Goal: Transaction & Acquisition: Download file/media

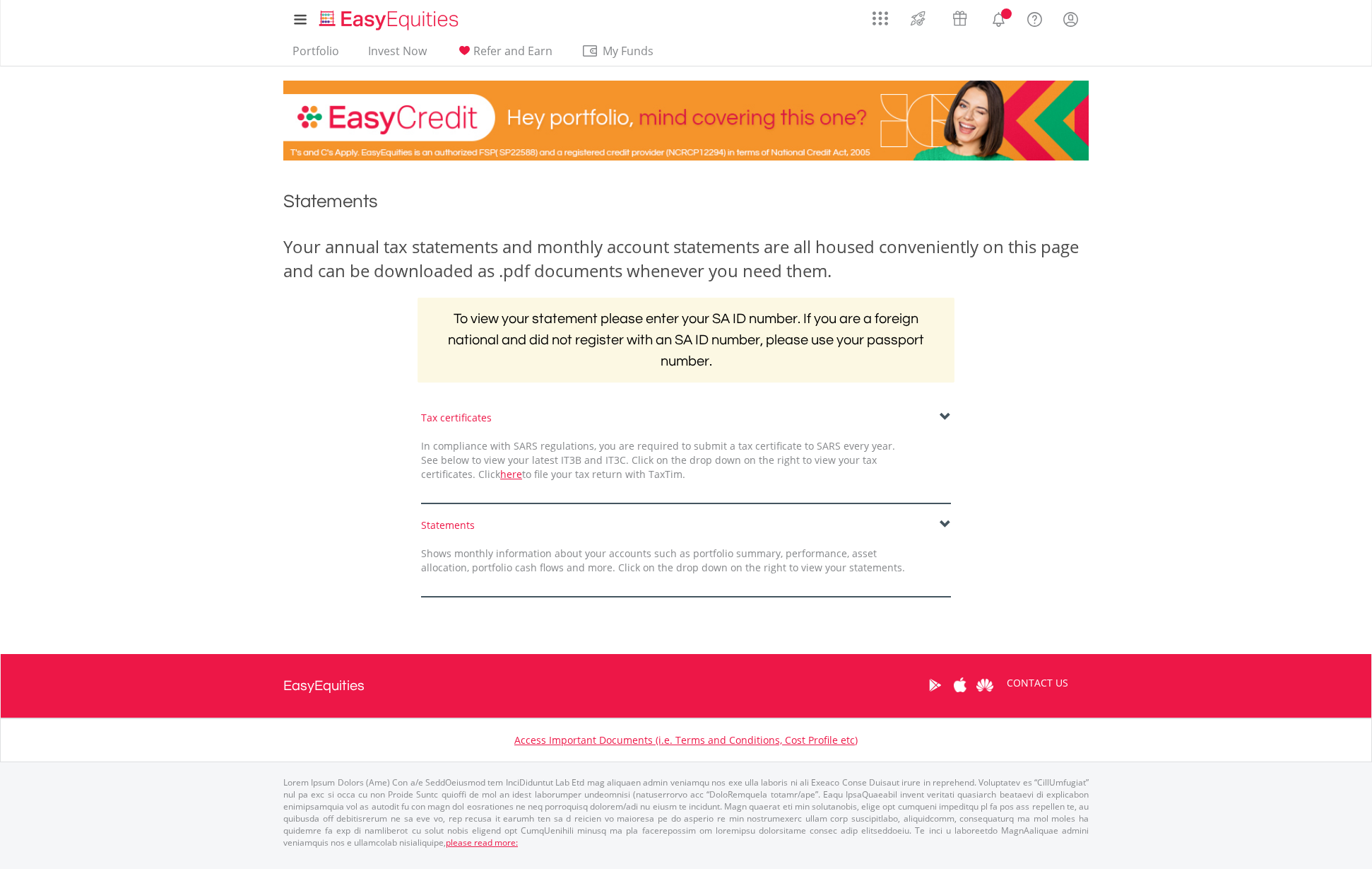
click at [944, 411] on span at bounding box center [945, 417] width 11 height 11
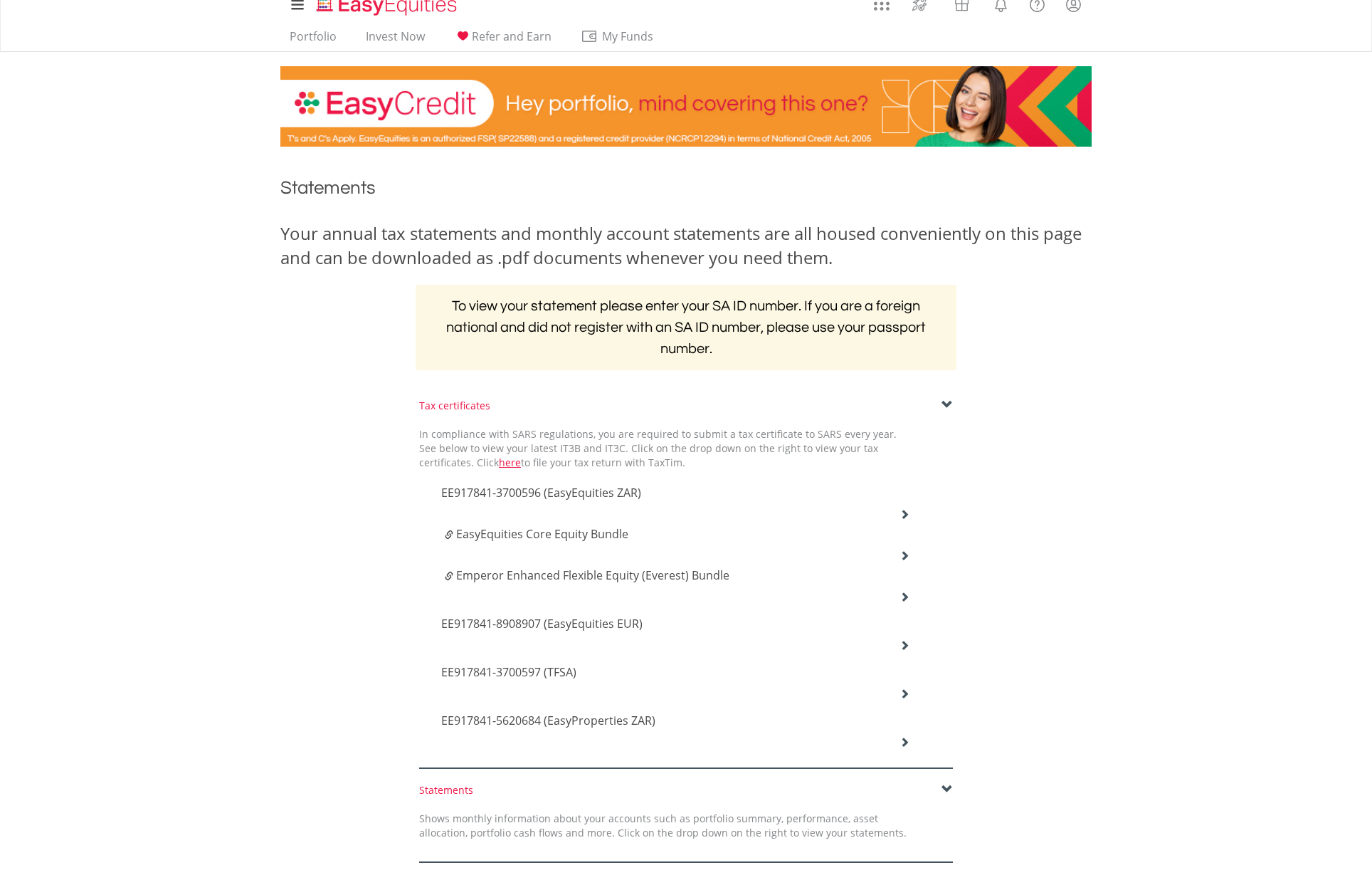
scroll to position [43, 0]
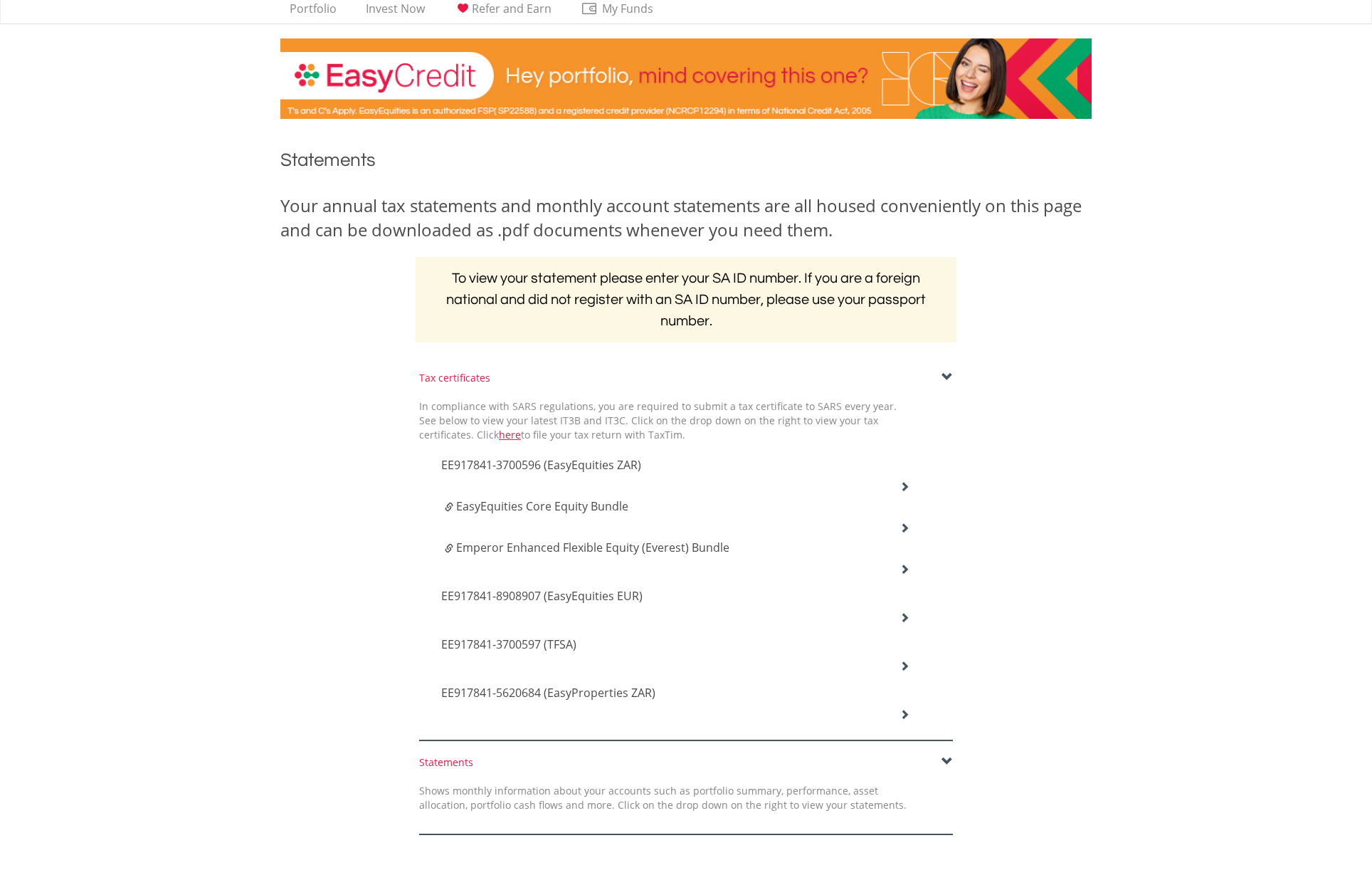
click at [900, 484] on icon at bounding box center [904, 486] width 10 height 10
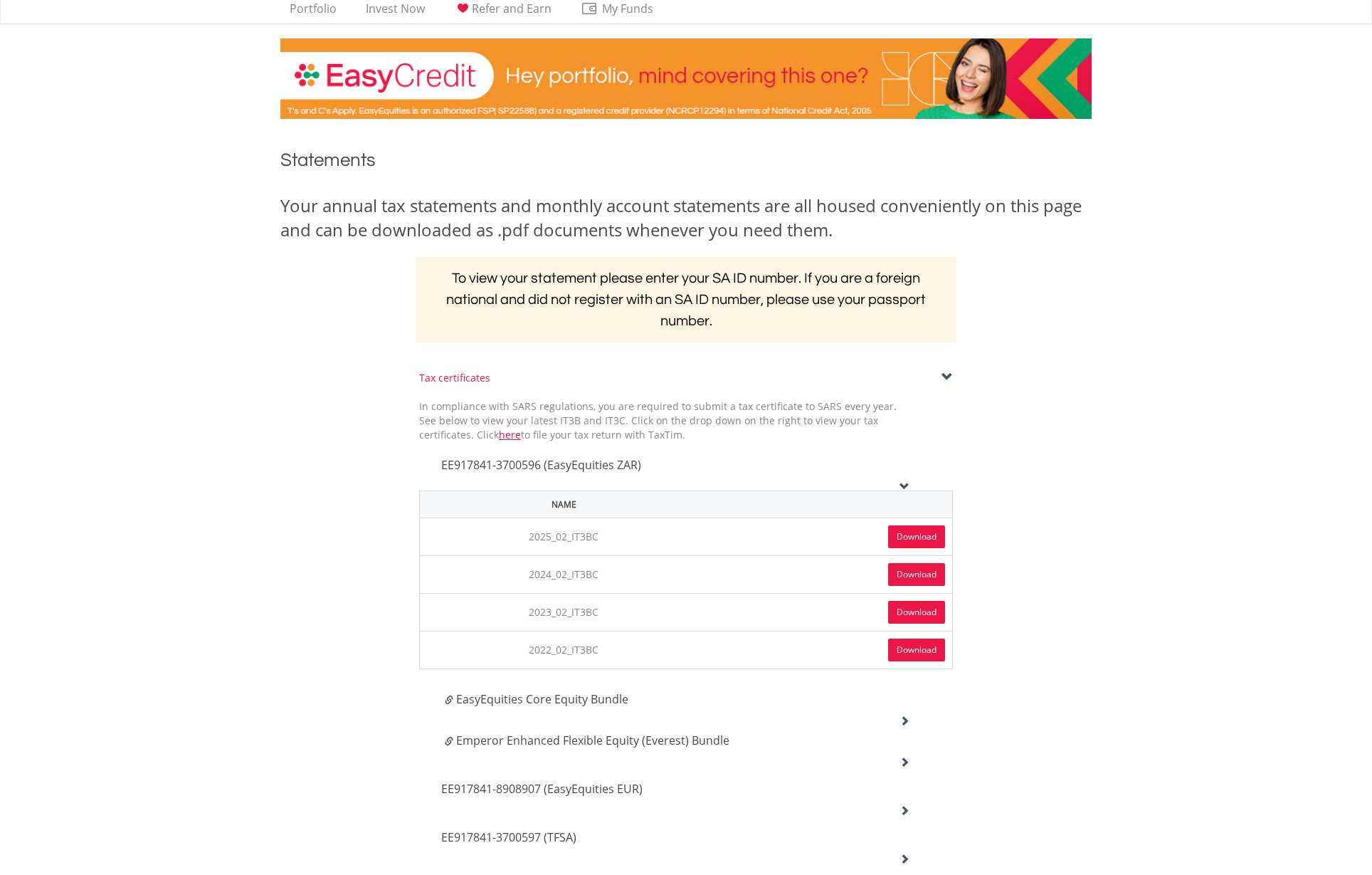
click at [912, 547] on td "Download" at bounding box center [830, 536] width 245 height 38
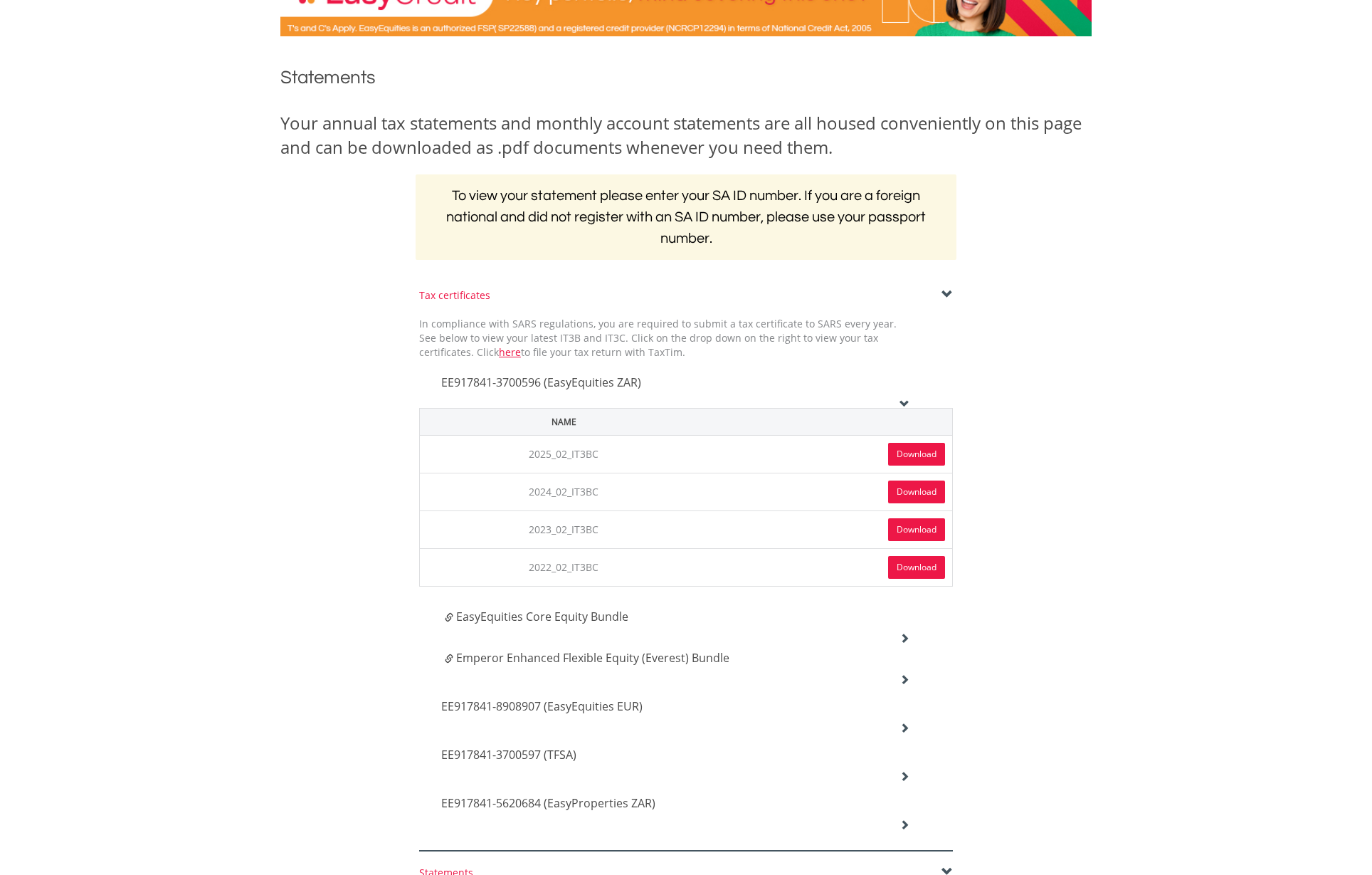
click at [936, 455] on link "Download" at bounding box center [917, 454] width 57 height 23
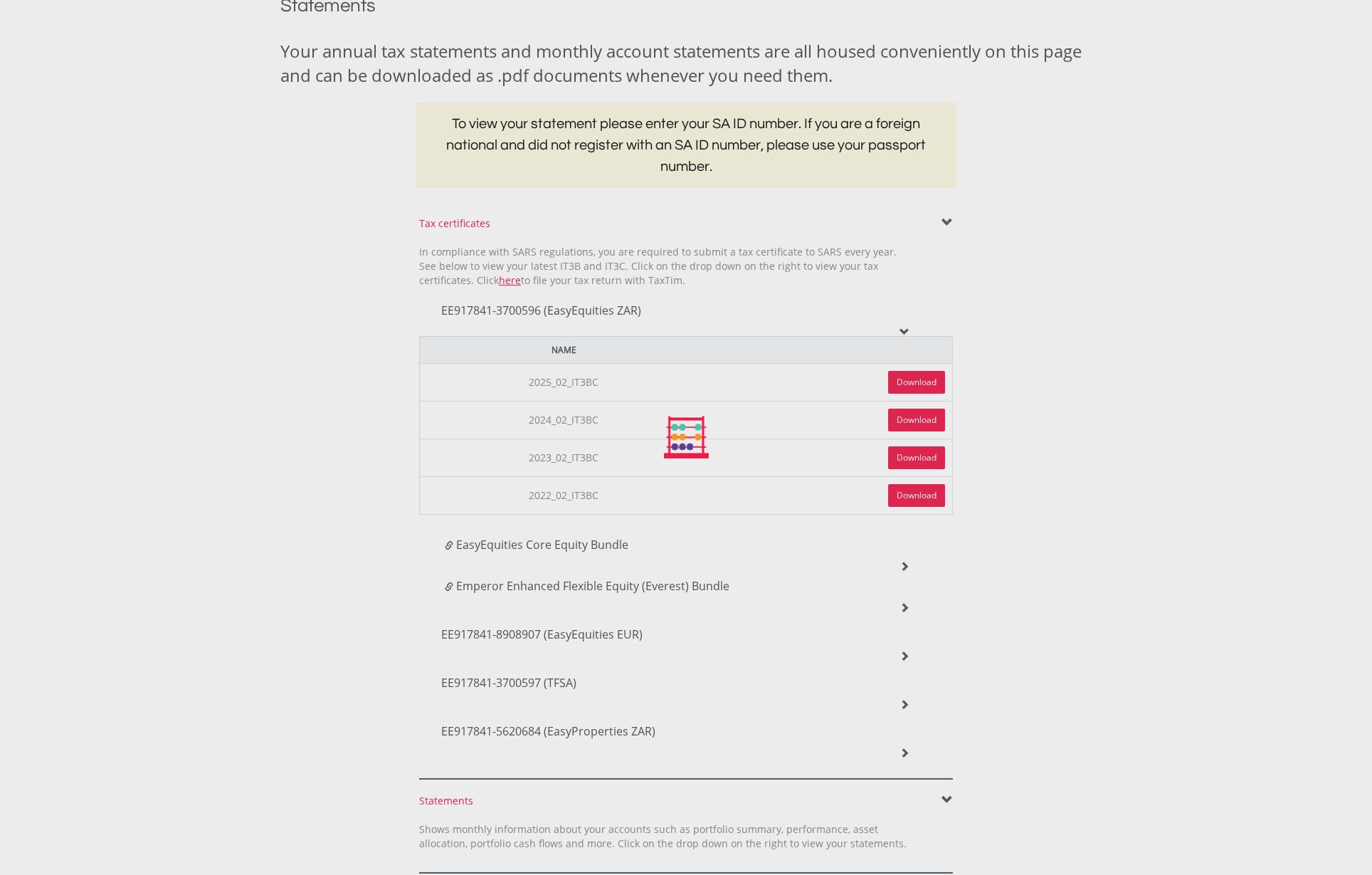
scroll to position [204, 0]
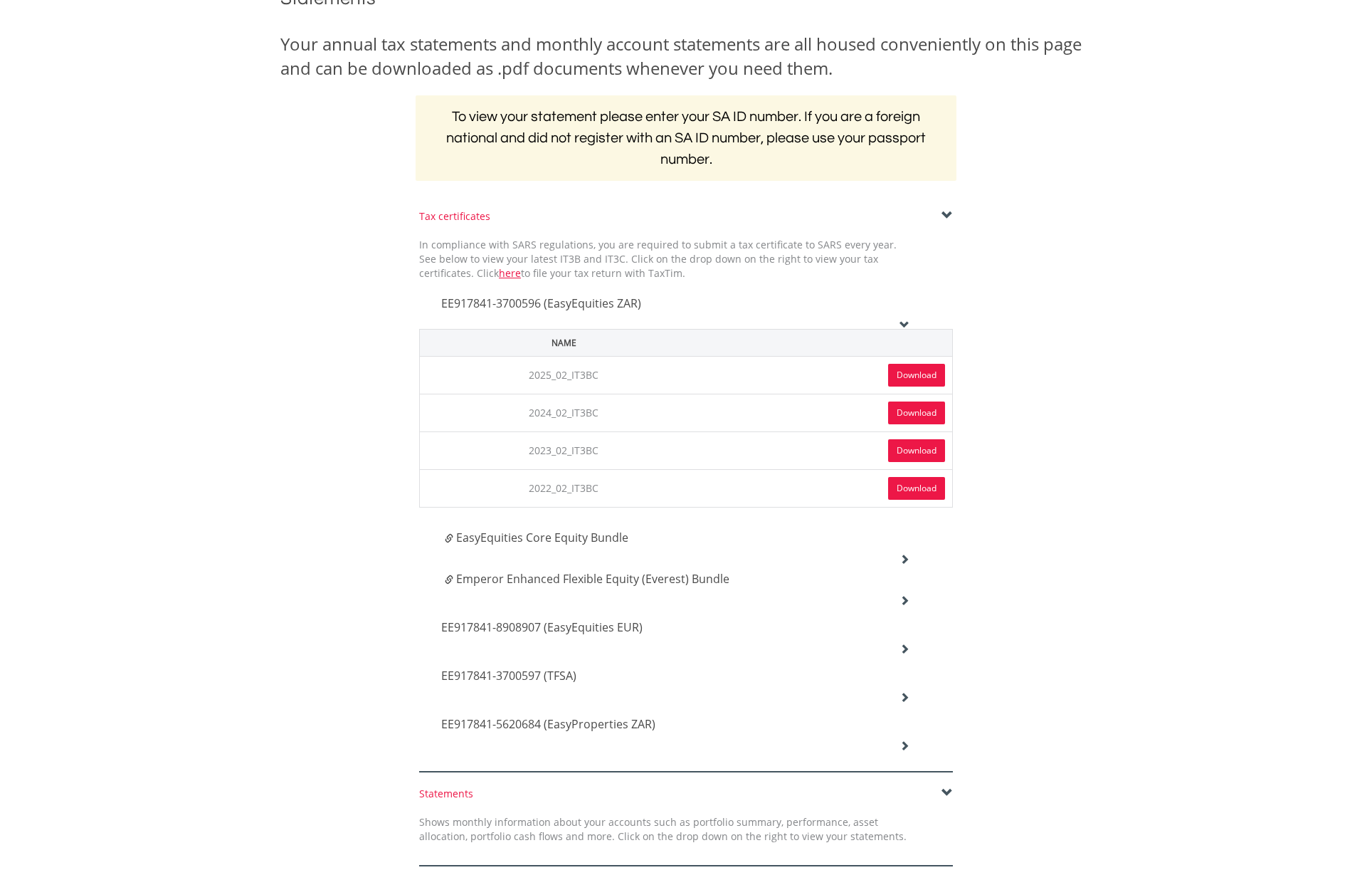
click at [906, 548] on div "EasyEquities Core Equity Bundle" at bounding box center [676, 542] width 490 height 41
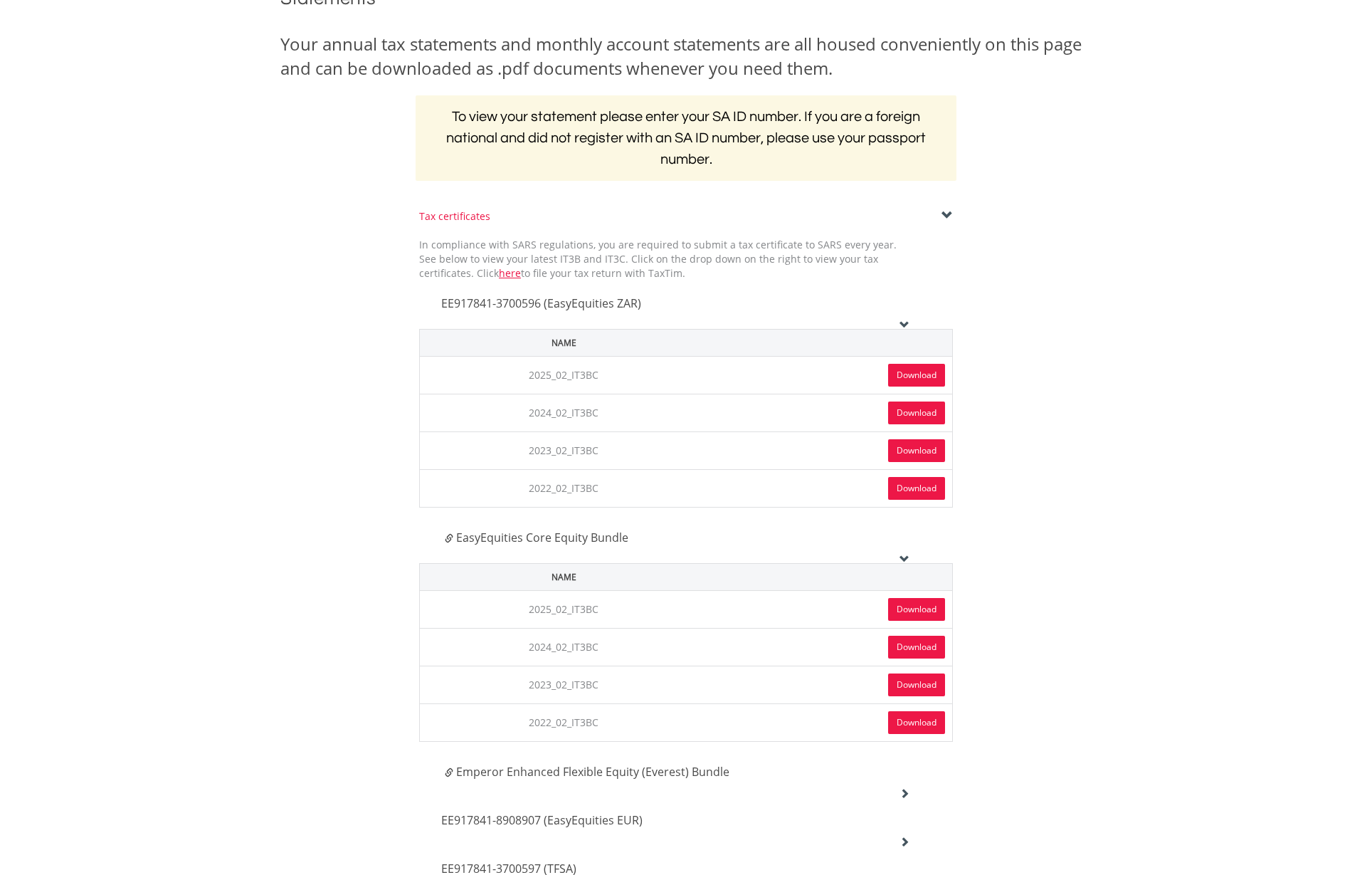
scroll to position [217, 0]
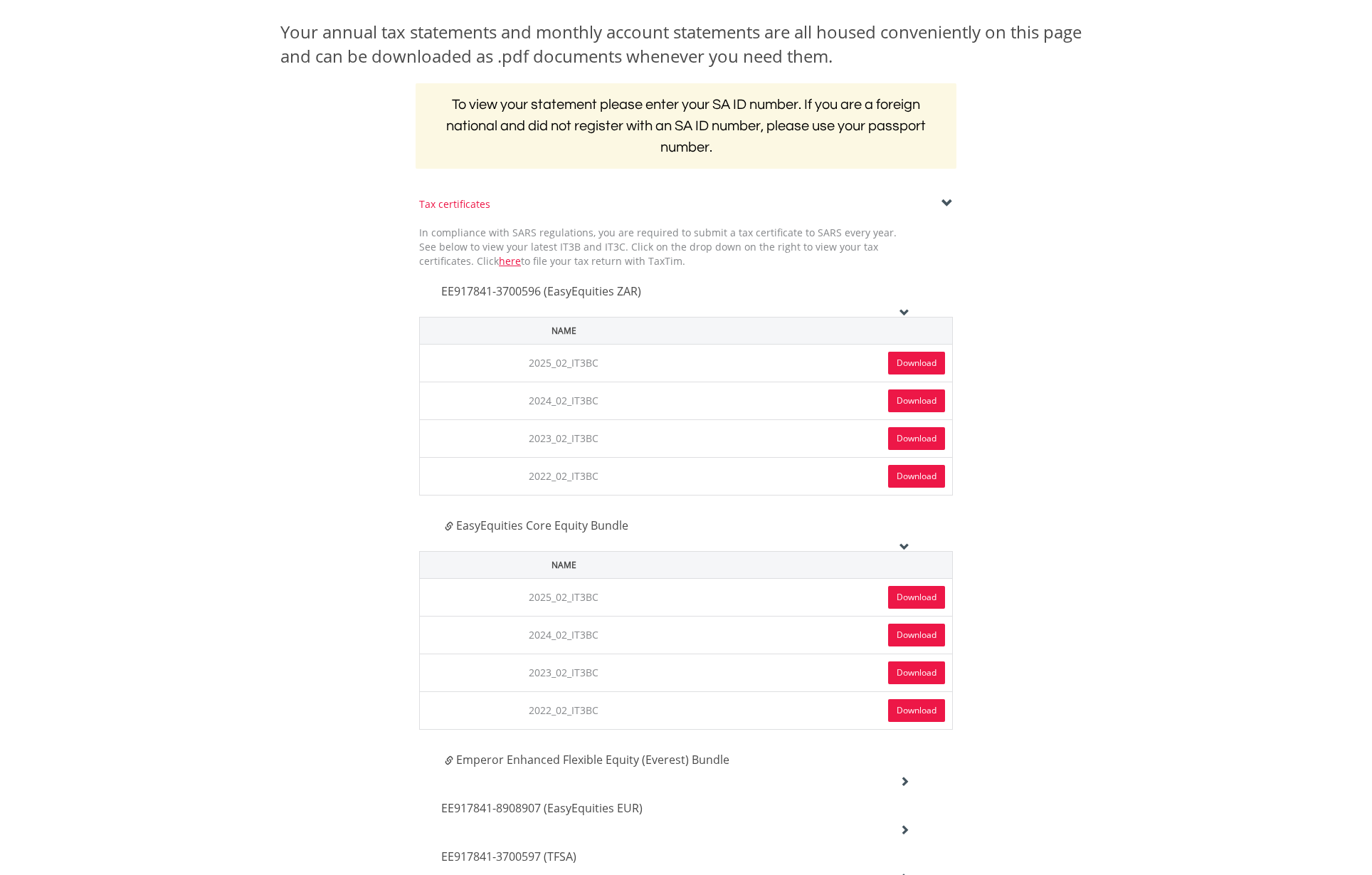
click at [924, 595] on link "Download" at bounding box center [917, 597] width 57 height 23
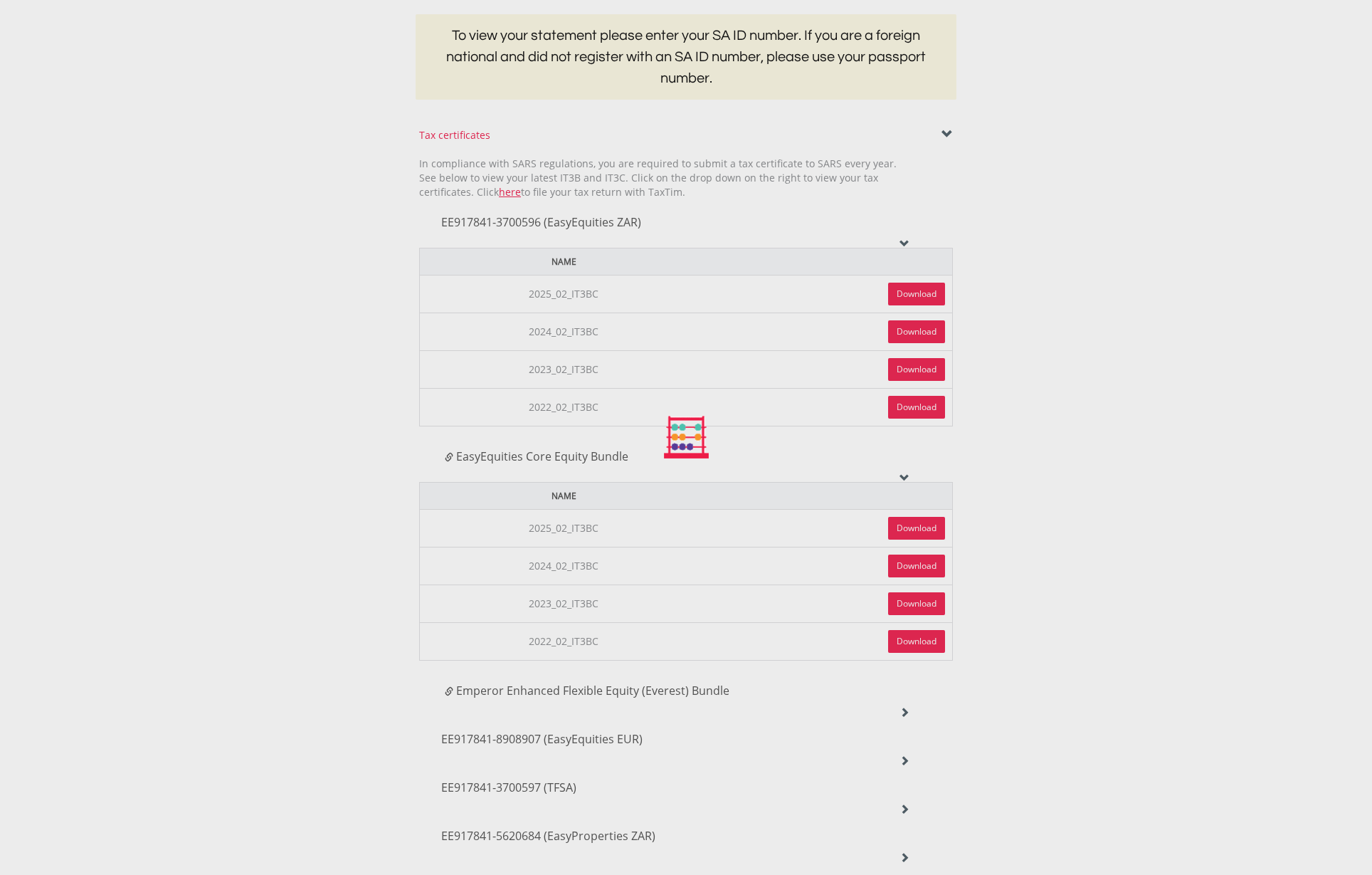
scroll to position [358, 0]
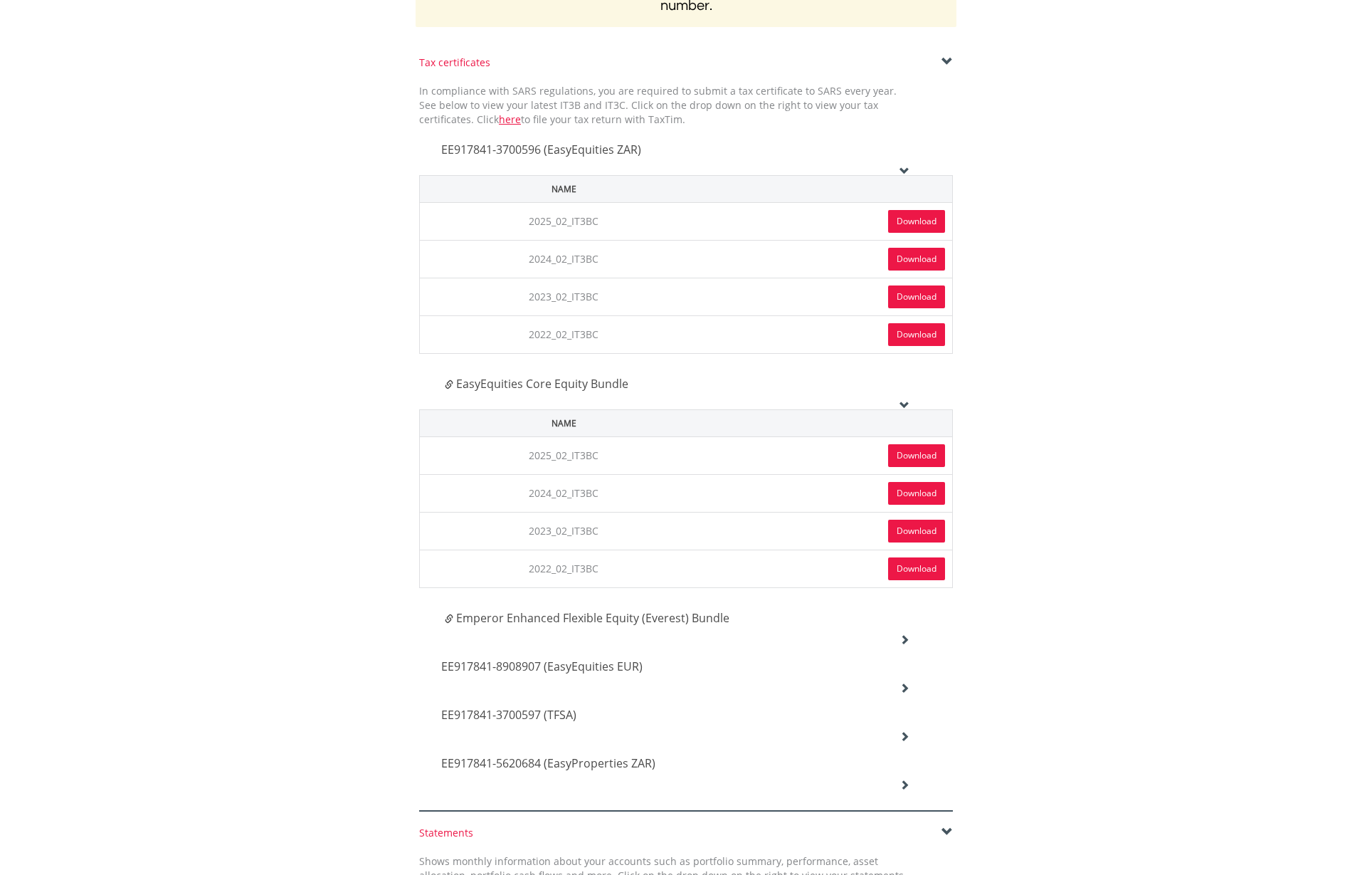
click at [901, 630] on div "Emperor Enhanced Flexible Equity (Everest) Bundle" at bounding box center [676, 623] width 490 height 41
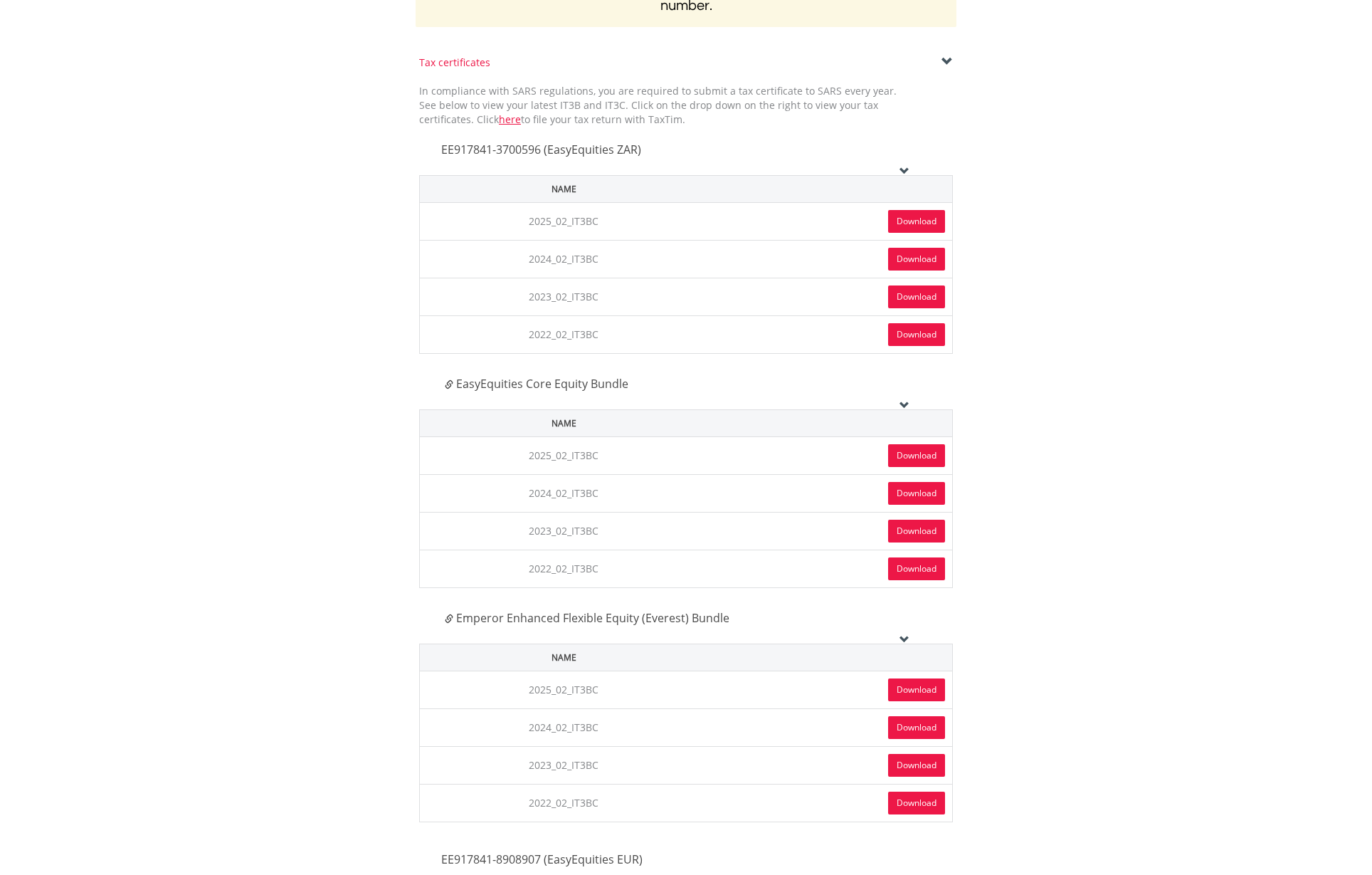
scroll to position [451, 0]
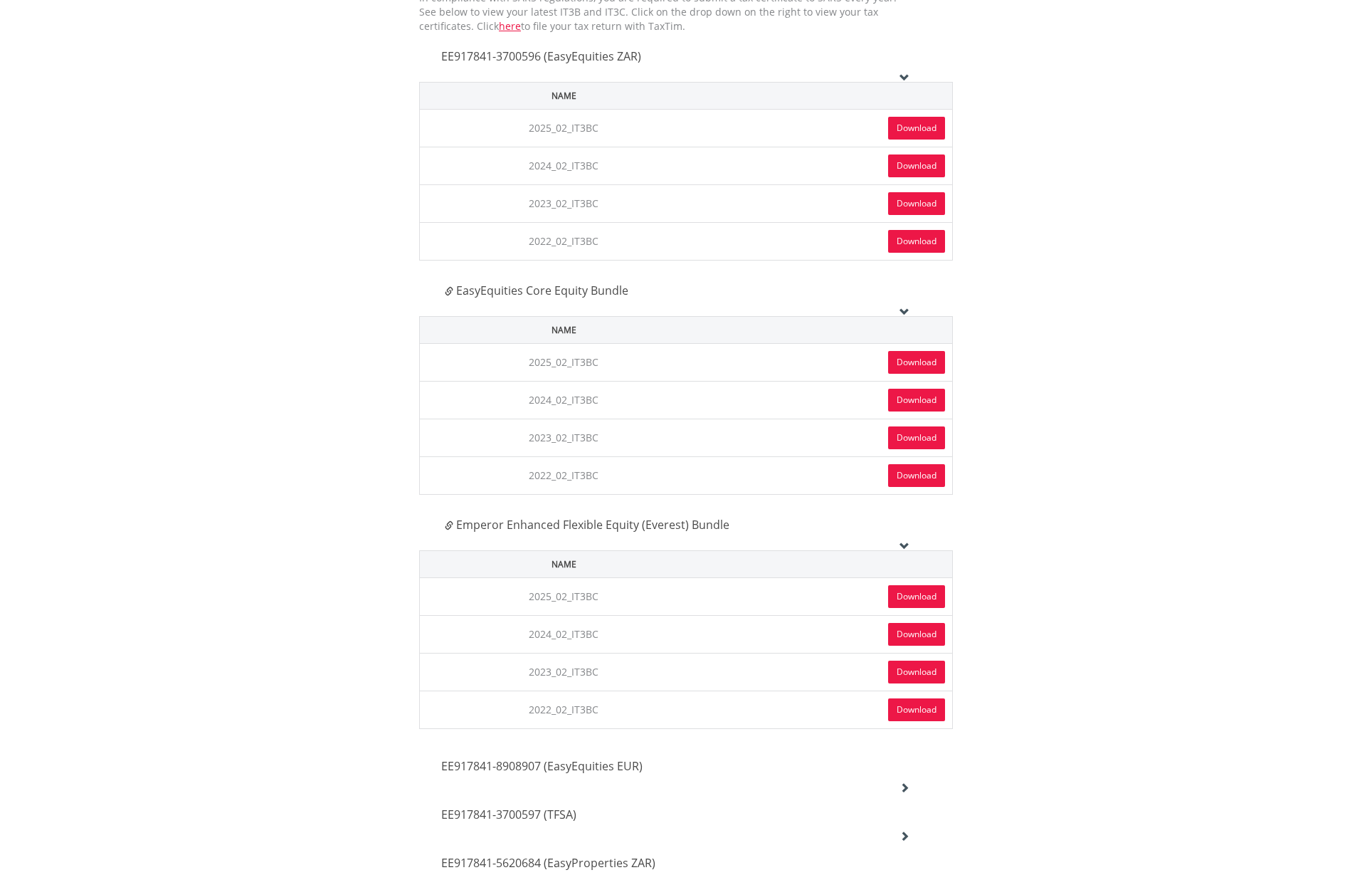
click at [910, 602] on link "Download" at bounding box center [917, 596] width 57 height 23
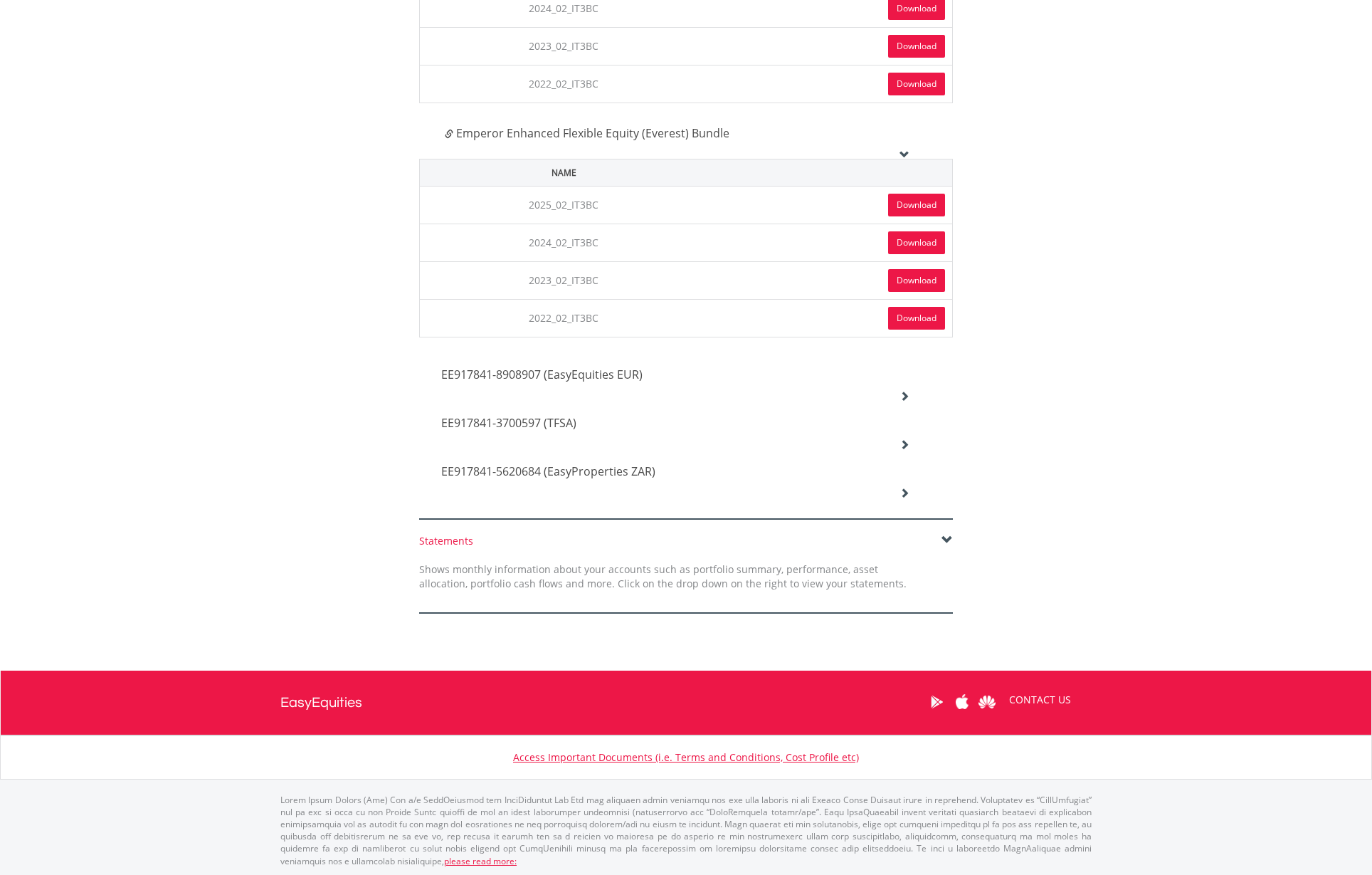
click at [909, 387] on div "EE917841-8908907 (EasyEquities EUR)" at bounding box center [676, 375] width 490 height 48
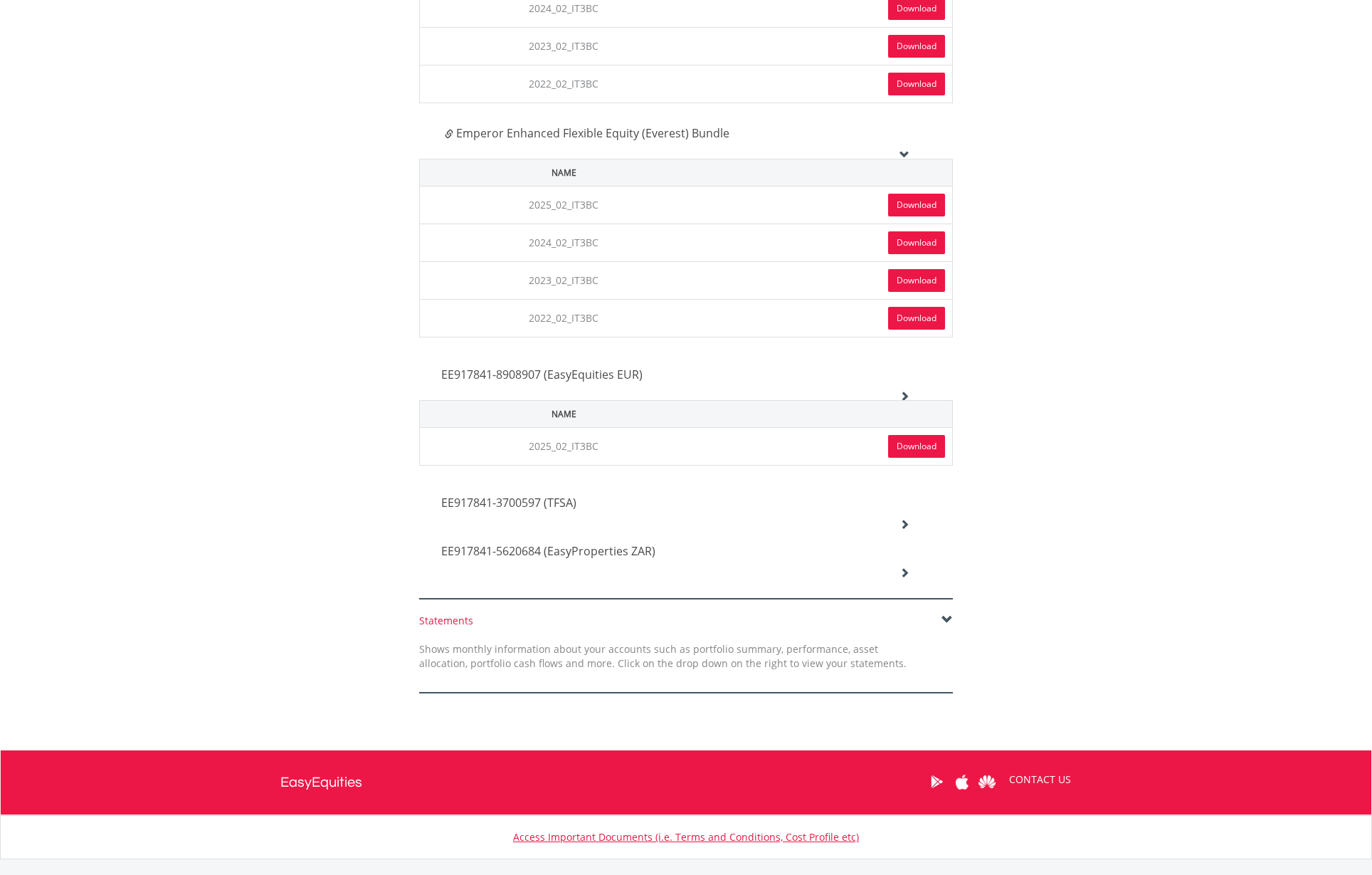
click at [910, 447] on link "Download" at bounding box center [917, 446] width 57 height 23
click at [901, 521] on icon at bounding box center [904, 524] width 10 height 10
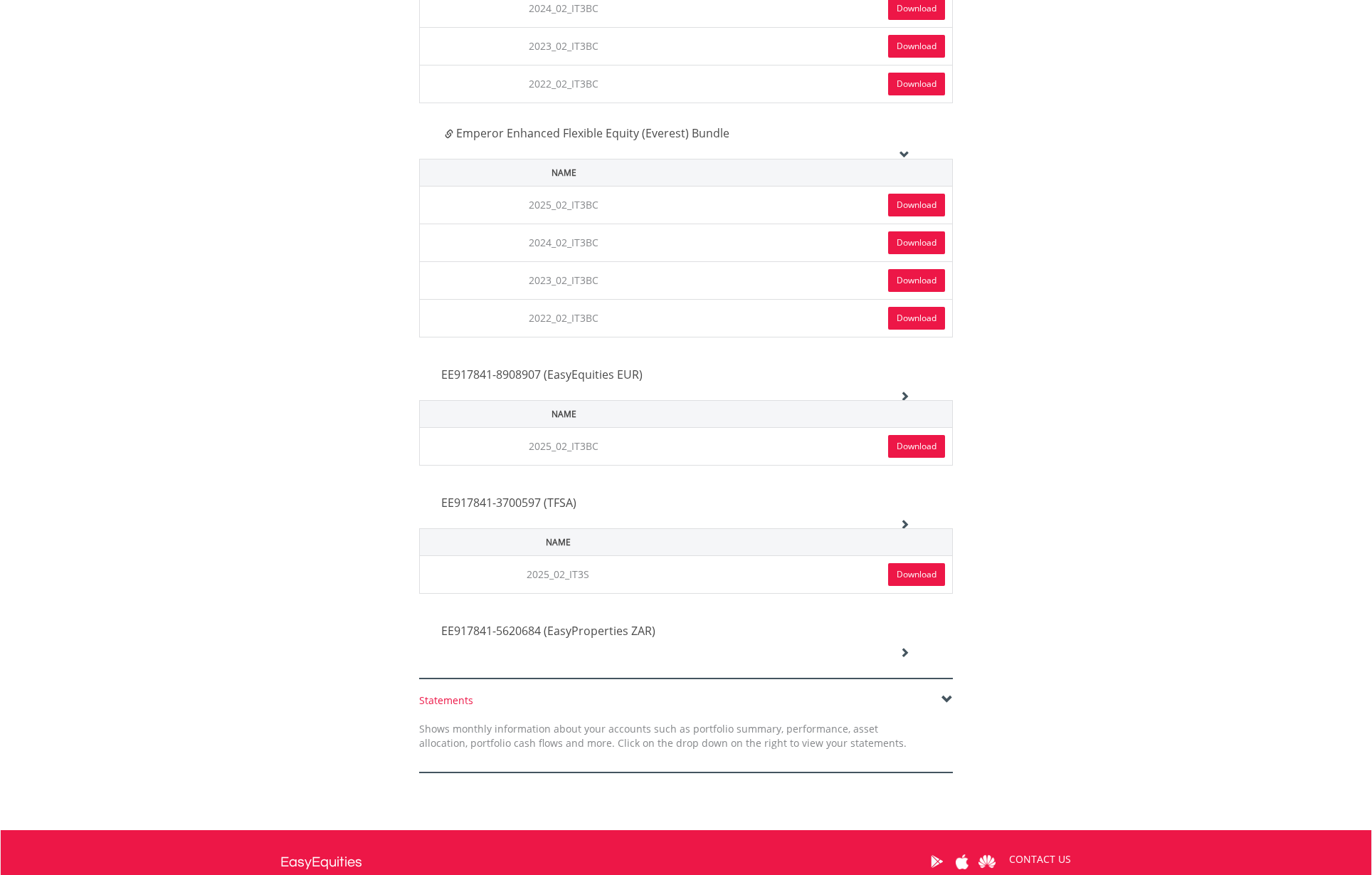
click at [907, 573] on link "Download" at bounding box center [917, 574] width 57 height 23
click at [910, 651] on div "EE917841-5620684 (EasyProperties ZAR)" at bounding box center [676, 632] width 490 height 48
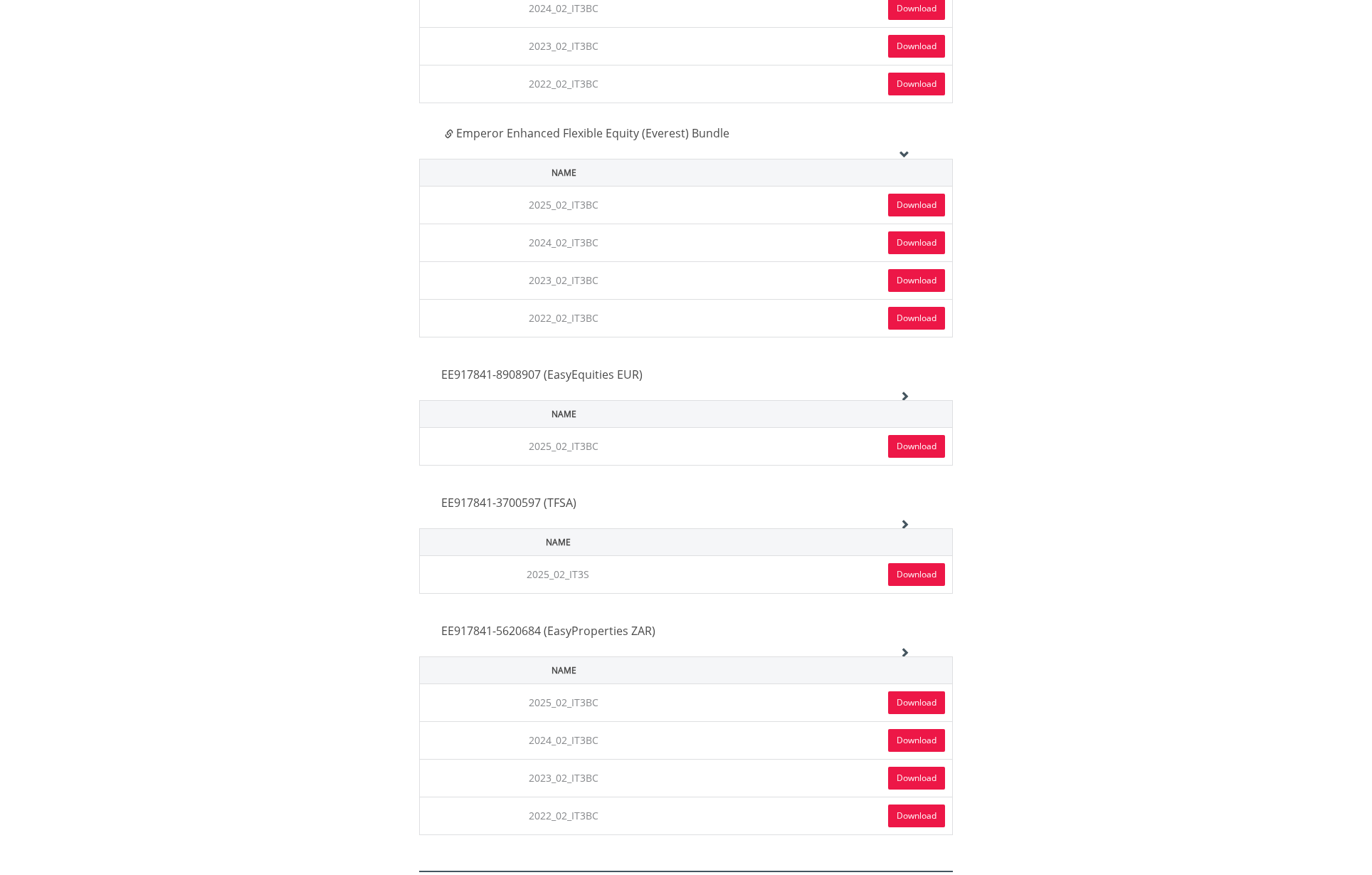
click at [916, 701] on link "Download" at bounding box center [917, 703] width 57 height 23
